Goal: Entertainment & Leisure: Consume media (video, audio)

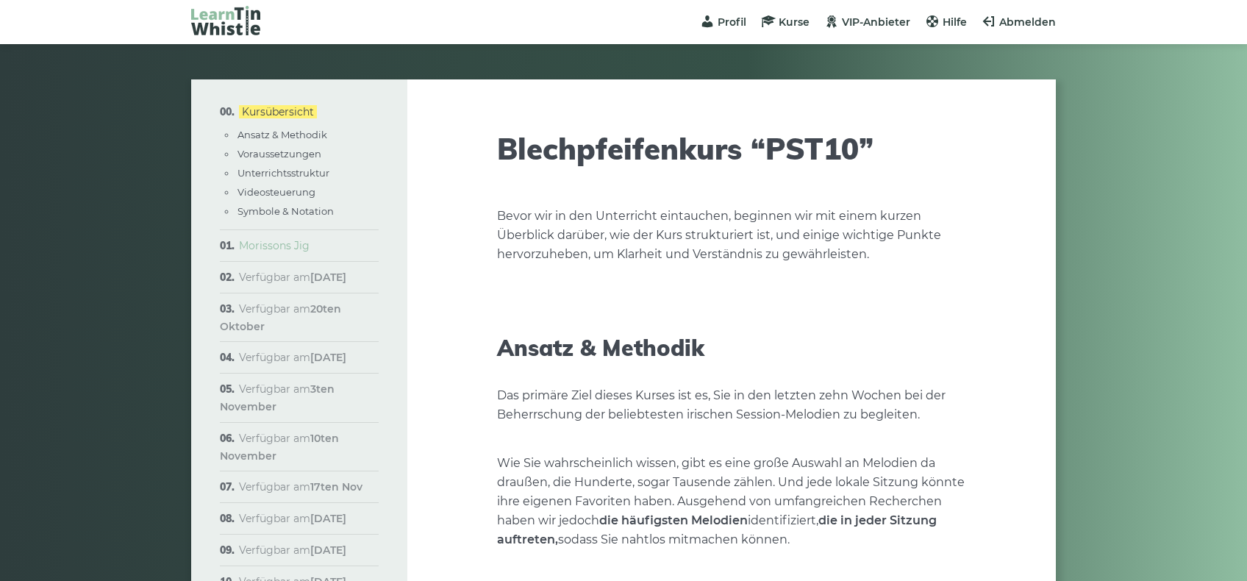
click at [275, 249] on link "Morissons Jig" at bounding box center [274, 245] width 71 height 13
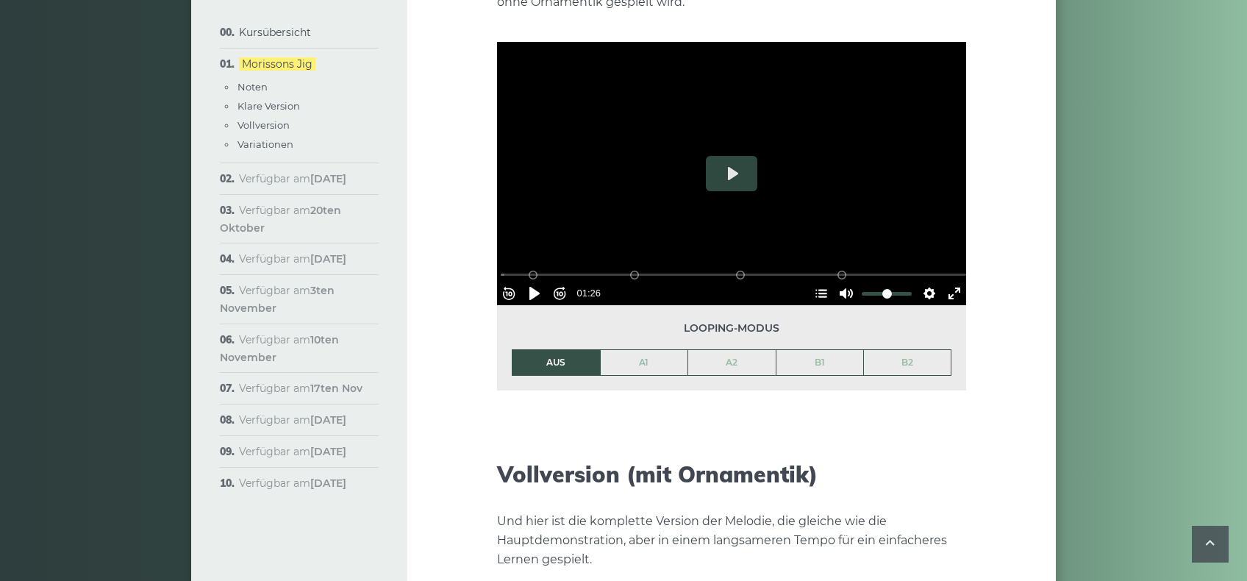
scroll to position [1765, 0]
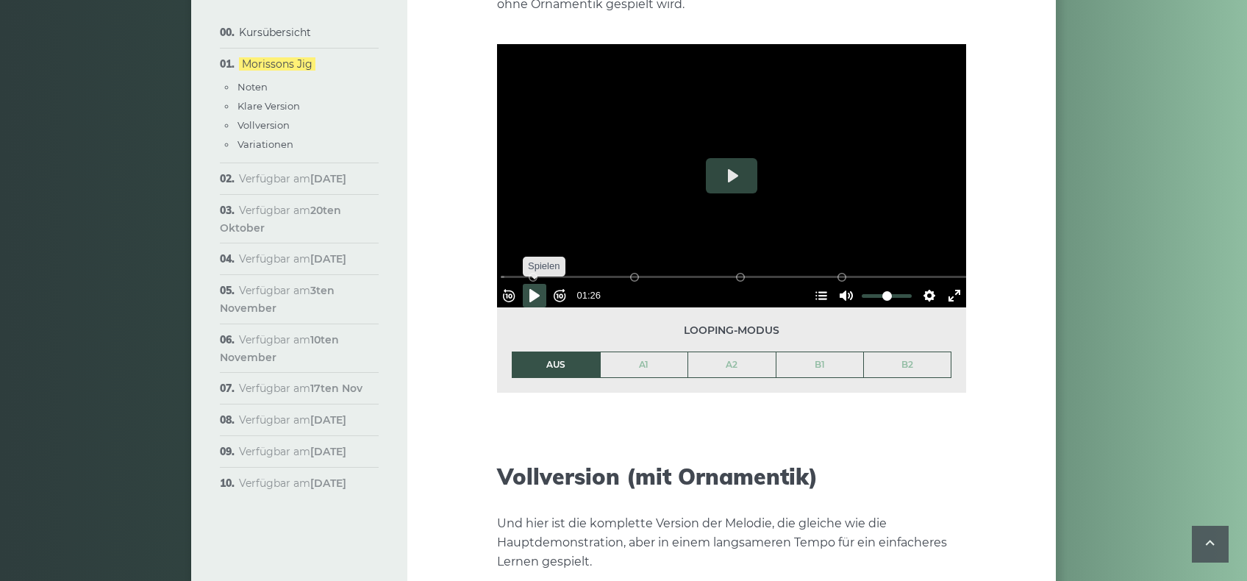
click at [535, 284] on button "Pause Spielen" at bounding box center [535, 296] width 24 height 24
type input "****"
click at [547, 284] on button "Pause Spielen" at bounding box center [535, 296] width 24 height 24
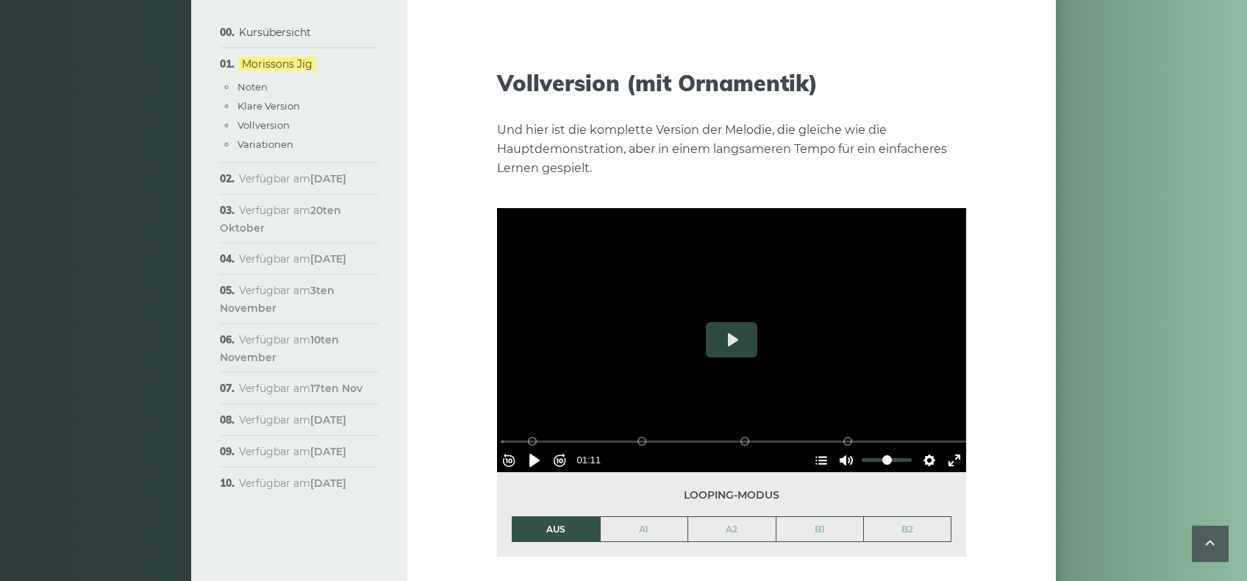
scroll to position [2215, 0]
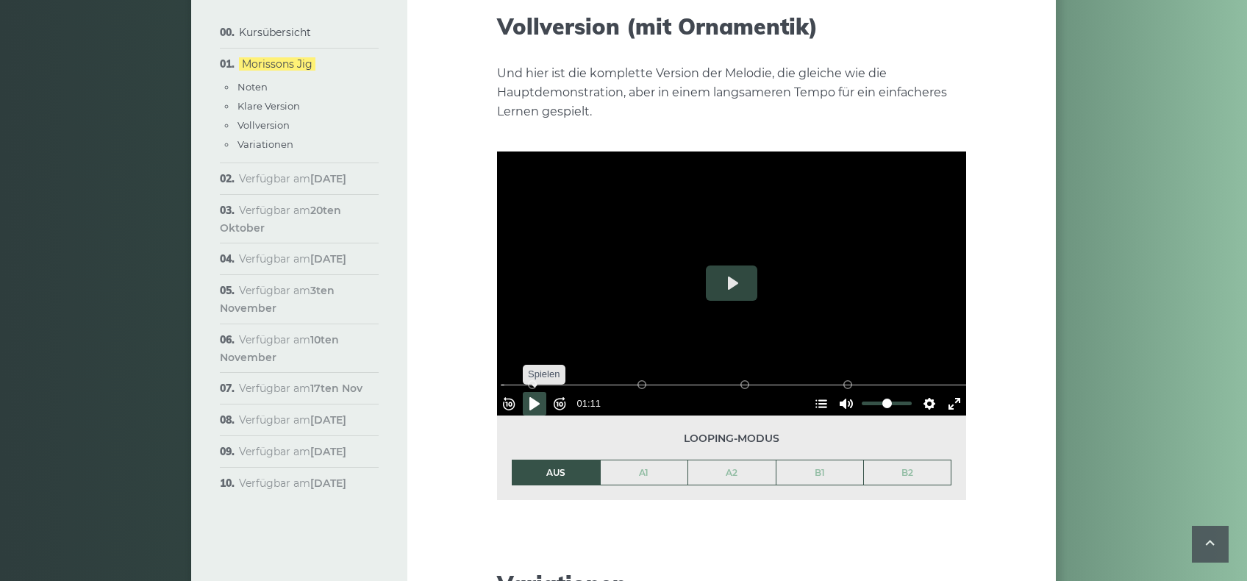
click at [535, 392] on button "Pause Spielen" at bounding box center [535, 404] width 24 height 24
type input "****"
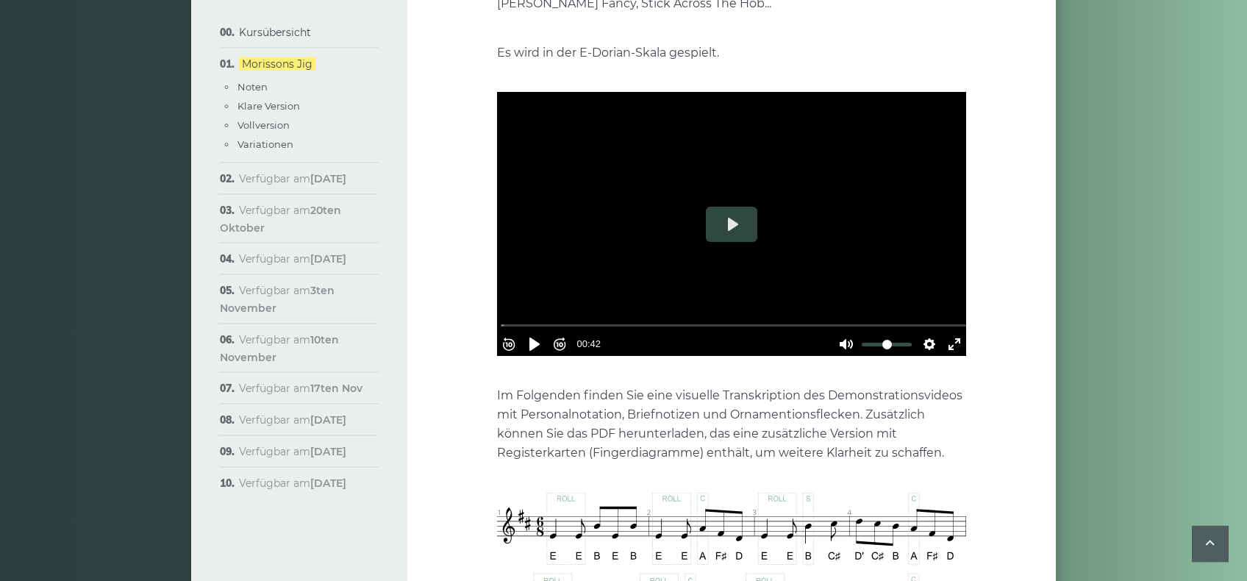
scroll to position [414, 0]
click at [538, 333] on button "Pause Spielen" at bounding box center [535, 345] width 24 height 24
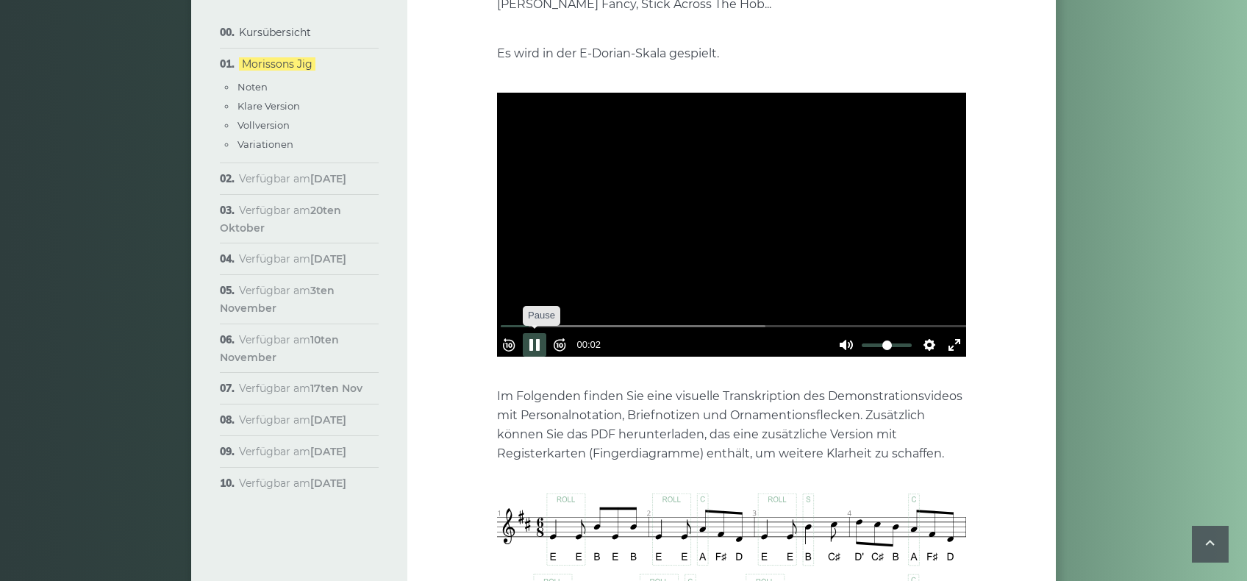
click at [536, 333] on button "Pause Spielen" at bounding box center [535, 345] width 24 height 24
type input "****"
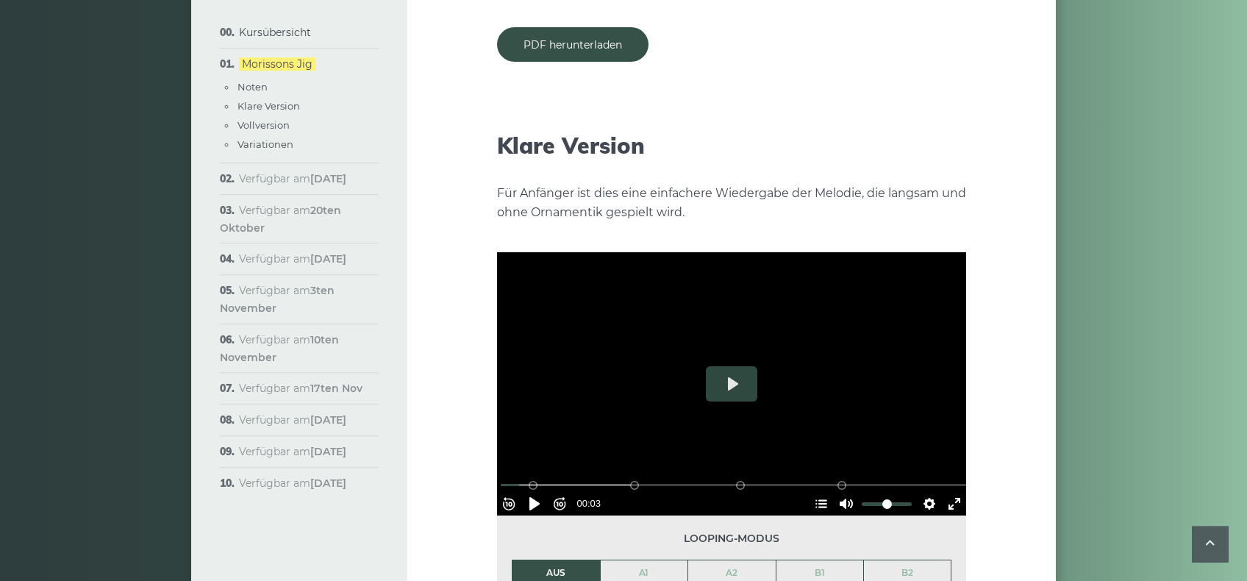
scroll to position [1540, 0]
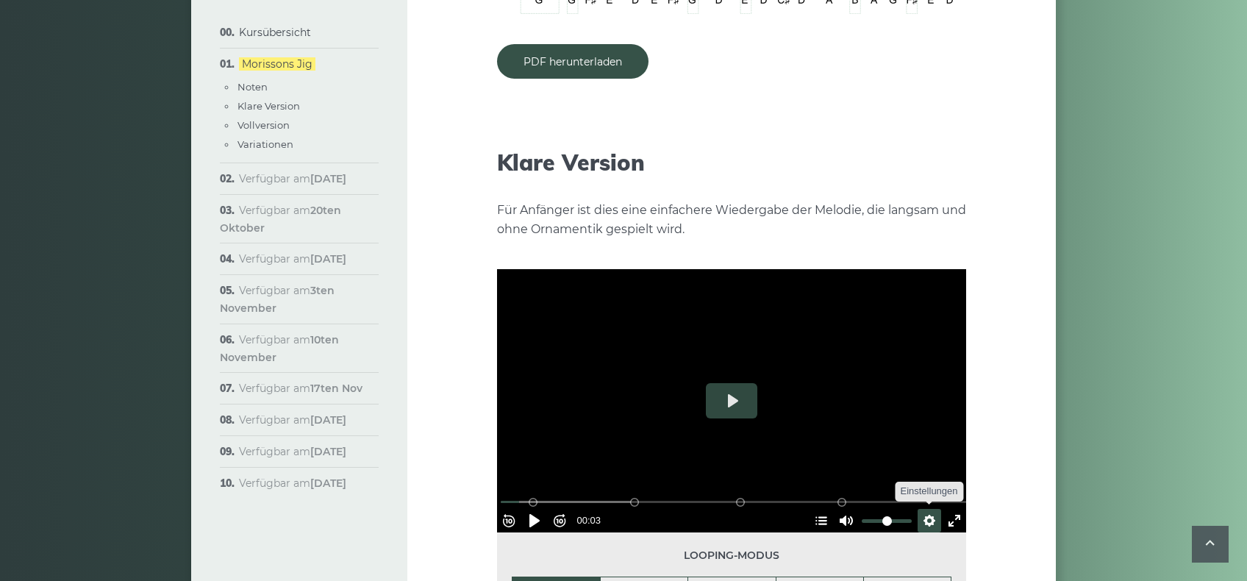
click at [920, 509] on button "Einstellungen" at bounding box center [930, 521] width 24 height 24
click at [1014, 435] on div "Woche 1: Morrisons Jig Die erste beliebte Melodie, die wir im Kurs lernen werde…" at bounding box center [731, 526] width 649 height 3972
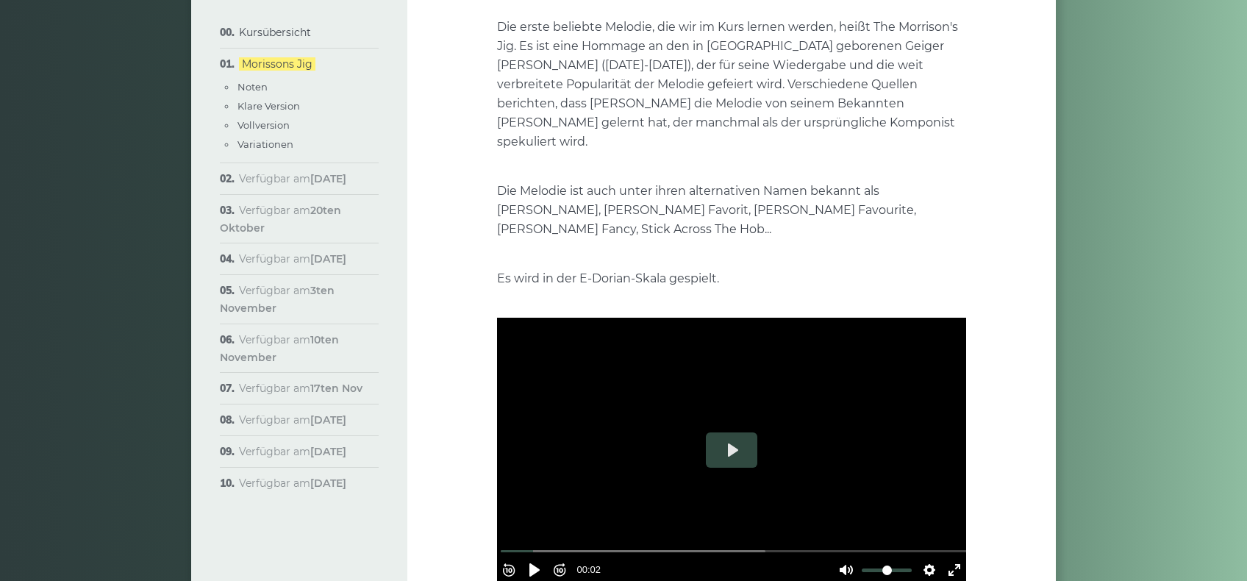
scroll to position [0, 0]
